Goal: Task Accomplishment & Management: Manage account settings

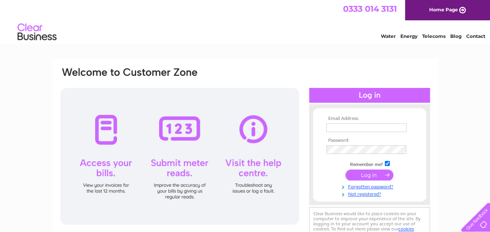
type input "tedthibaut@hotmail.co.uk"
click at [112, 161] on div at bounding box center [179, 156] width 239 height 136
click at [110, 166] on div at bounding box center [179, 156] width 239 height 136
click at [104, 126] on div at bounding box center [179, 156] width 239 height 136
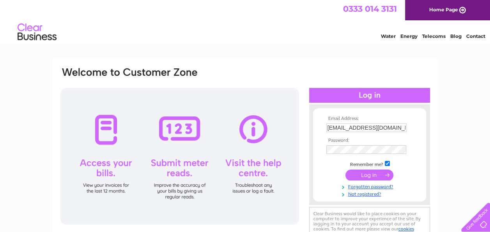
click at [104, 126] on div at bounding box center [179, 156] width 239 height 136
click at [368, 175] on input "submit" at bounding box center [369, 174] width 48 height 11
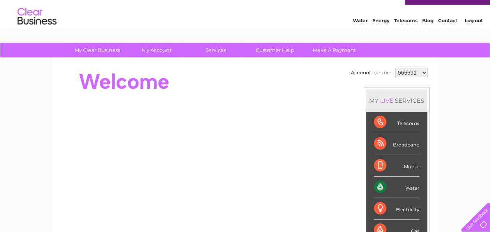
scroll to position [8, 0]
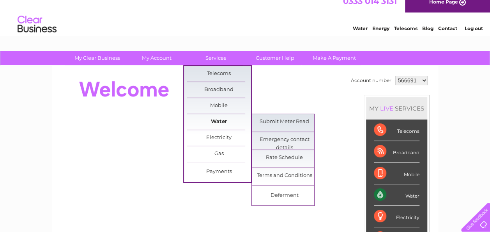
click at [213, 122] on link "Water" at bounding box center [219, 122] width 64 height 16
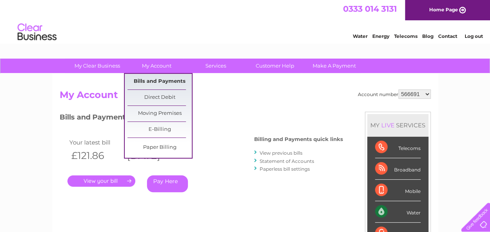
click at [159, 82] on link "Bills and Payments" at bounding box center [160, 82] width 64 height 16
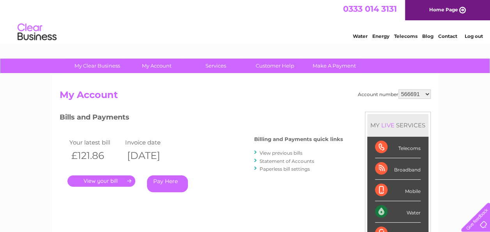
click at [160, 100] on h2 "My Account" at bounding box center [245, 96] width 371 height 15
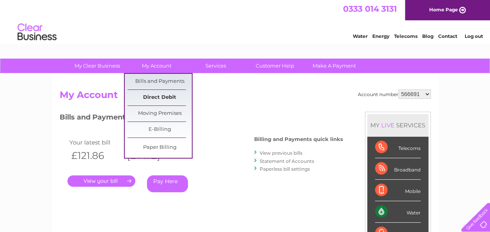
click at [164, 95] on link "Direct Debit" at bounding box center [160, 98] width 64 height 16
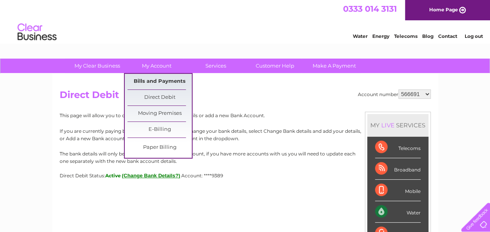
click at [158, 81] on link "Bills and Payments" at bounding box center [160, 82] width 64 height 16
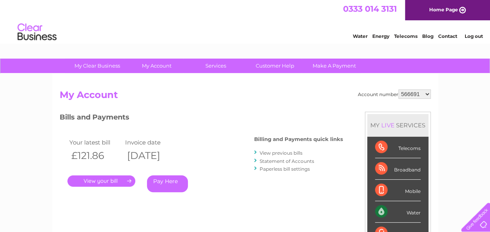
click at [275, 154] on link "View previous bills" at bounding box center [281, 153] width 43 height 6
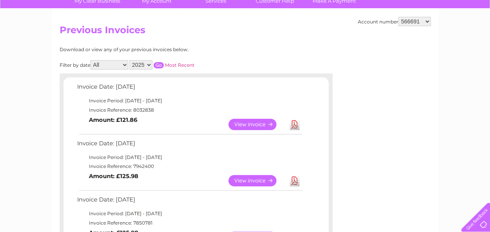
scroll to position [59, 0]
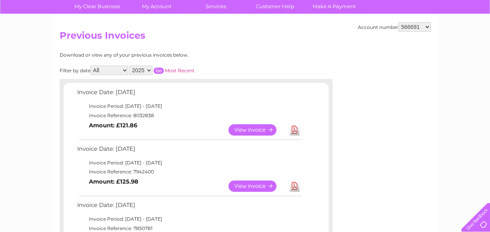
click at [122, 70] on select "All January February March April May June July August September October Novembe…" at bounding box center [109, 70] width 38 height 9
click at [149, 69] on select "2025 2024 2023 2022" at bounding box center [140, 70] width 23 height 9
click at [130, 66] on select "2025 2024 2023 2022" at bounding box center [140, 70] width 23 height 9
click at [157, 69] on input "button" at bounding box center [159, 70] width 10 height 6
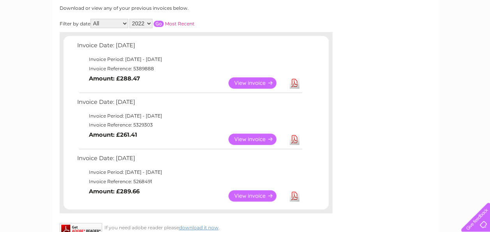
scroll to position [104, 0]
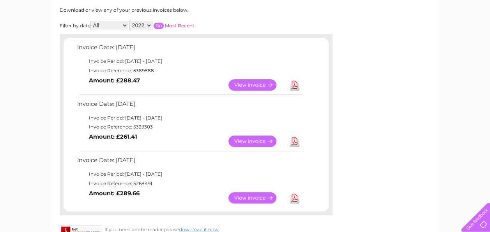
click at [147, 24] on select "2025 2024 2023 2022" at bounding box center [140, 25] width 23 height 9
select select "2025"
click at [130, 21] on select "2025 2024 2023 2022" at bounding box center [140, 25] width 23 height 9
click at [158, 25] on input "button" at bounding box center [159, 26] width 10 height 6
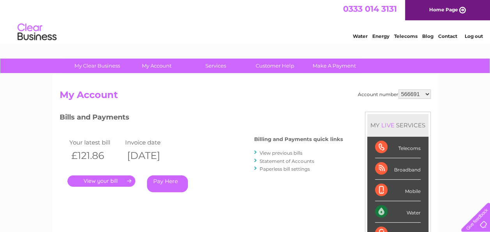
click at [92, 179] on link "." at bounding box center [101, 180] width 68 height 11
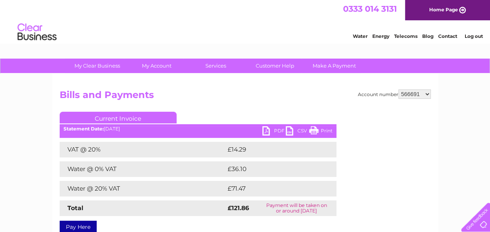
click at [261, 129] on div "Statement Date: [DATE]" at bounding box center [198, 128] width 277 height 5
click at [265, 129] on link "PDF" at bounding box center [273, 131] width 23 height 11
